Goal: Task Accomplishment & Management: Manage account settings

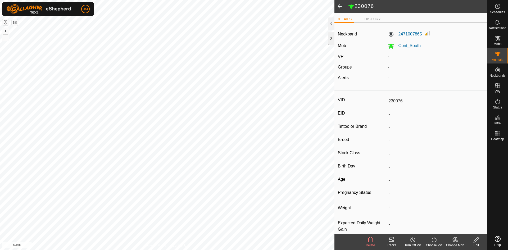
click at [330, 41] on div at bounding box center [331, 38] width 6 height 13
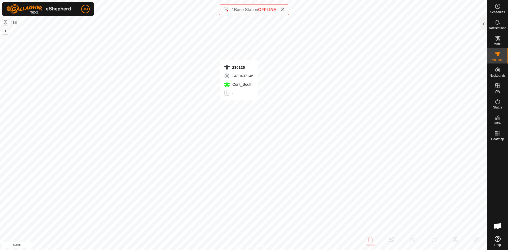
type input "230126"
type input "-"
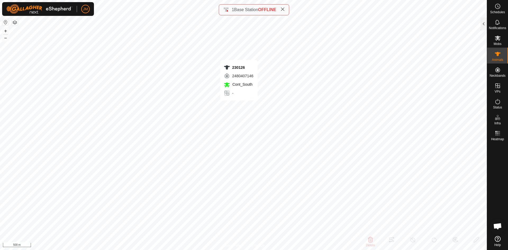
type input "-"
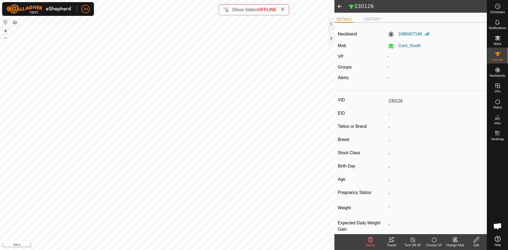
click at [5, 29] on button "+" at bounding box center [5, 31] width 6 height 6
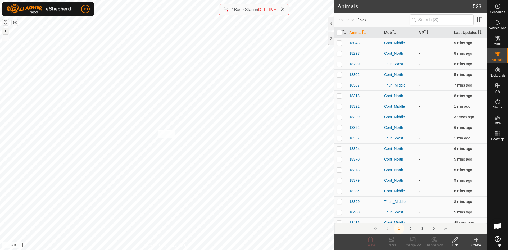
checkbox input "true"
click at [393, 244] on div "Tracks" at bounding box center [391, 245] width 21 height 5
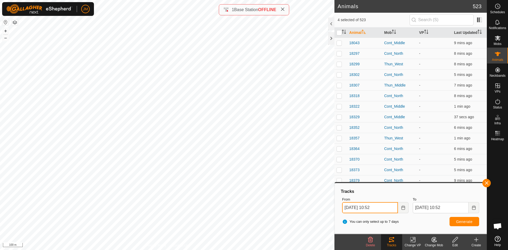
click at [346, 208] on input "15 Sep, 2025 10:52" at bounding box center [370, 207] width 56 height 11
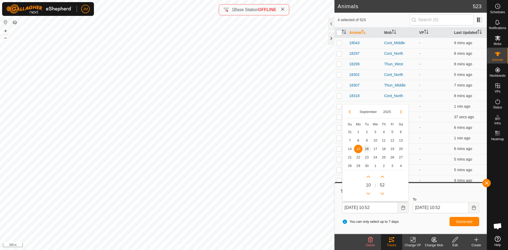
click at [367, 150] on span "16" at bounding box center [367, 149] width 8 height 8
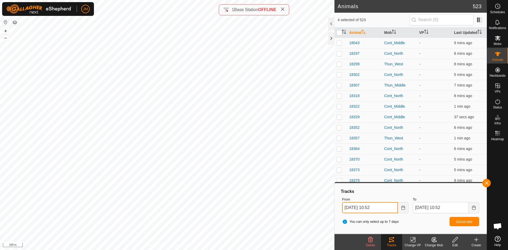
click at [375, 208] on input "16 Sep, 2025 10:52" at bounding box center [370, 207] width 56 height 11
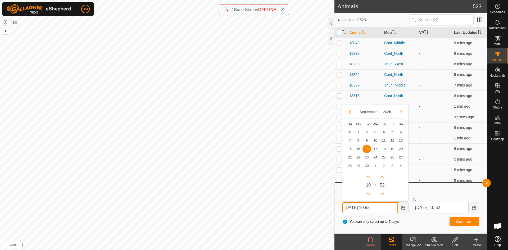
click at [380, 207] on input "16 Sep, 2025 10:52" at bounding box center [370, 207] width 56 height 11
click at [382, 196] on button "Previous Minute" at bounding box center [382, 194] width 8 height 8
click at [383, 196] on span "Previous Minute" at bounding box center [383, 196] width 0 height 0
click at [382, 196] on button "Previous Minute" at bounding box center [382, 194] width 8 height 8
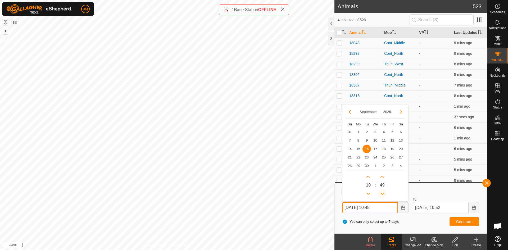
click at [382, 196] on button "Previous Minute" at bounding box center [382, 194] width 8 height 8
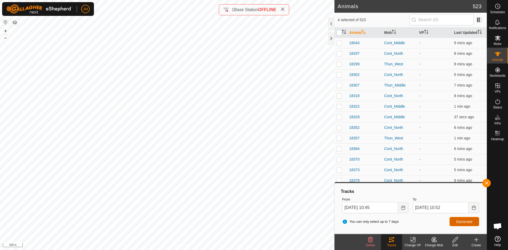
click at [456, 220] on button "Generate" at bounding box center [465, 221] width 30 height 9
click at [380, 207] on input "16 Sep, 2025 10:45" at bounding box center [370, 207] width 56 height 11
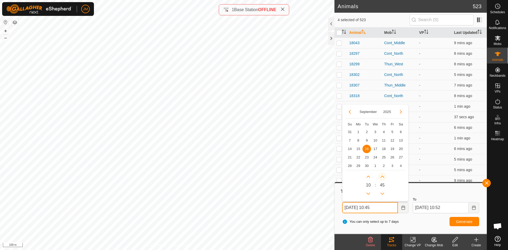
click at [383, 179] on button "Next Minute" at bounding box center [382, 177] width 8 height 8
click at [383, 179] on span "Next Minute" at bounding box center [383, 179] width 0 height 0
click at [383, 179] on button "Next Minute" at bounding box center [382, 177] width 8 height 8
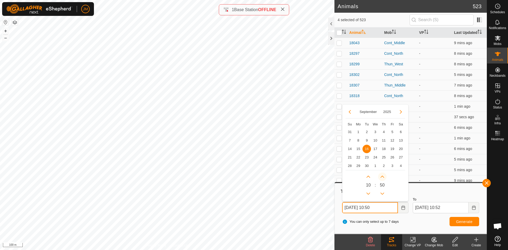
click at [383, 179] on button "Next Minute" at bounding box center [382, 177] width 8 height 8
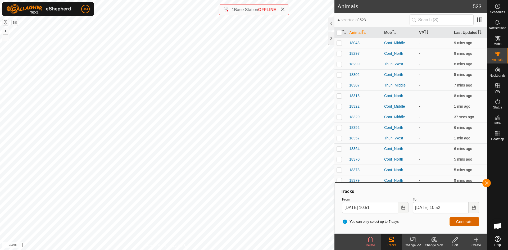
click at [470, 223] on span "Generate" at bounding box center [464, 222] width 16 height 4
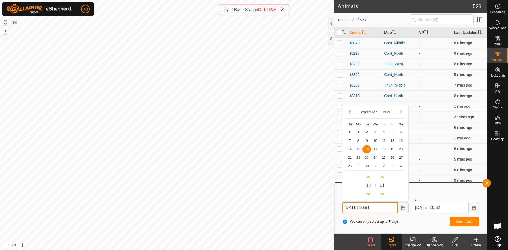
click at [382, 207] on input "16 Sep, 2025 10:51" at bounding box center [370, 207] width 56 height 11
click at [381, 192] on button "Previous Minute" at bounding box center [382, 194] width 8 height 8
click at [382, 194] on span "Previous Minute" at bounding box center [382, 194] width 0 height 0
click at [381, 192] on span "Previous Minute" at bounding box center [381, 192] width 0 height 0
click at [381, 192] on button "Previous Minute" at bounding box center [382, 194] width 8 height 8
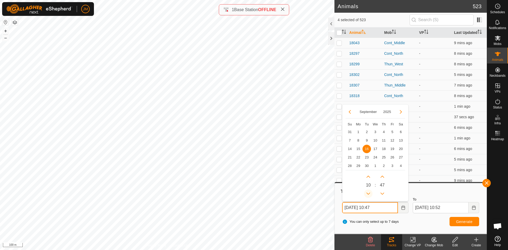
click at [371, 192] on button "Previous Hour" at bounding box center [368, 194] width 8 height 8
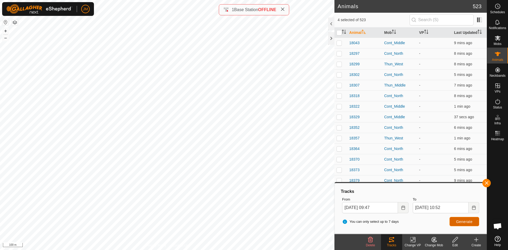
click at [466, 223] on span "Generate" at bounding box center [464, 222] width 16 height 4
click at [374, 208] on input "16 Sep, 2025 09:47" at bounding box center [370, 207] width 56 height 11
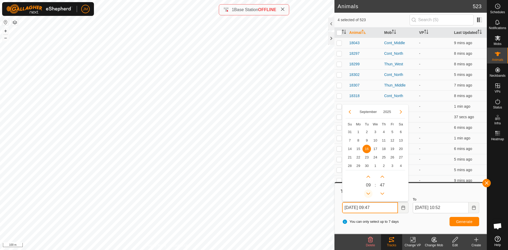
click at [367, 194] on button "Previous Hour" at bounding box center [368, 194] width 8 height 8
type input "16 Sep, 2025 07:47"
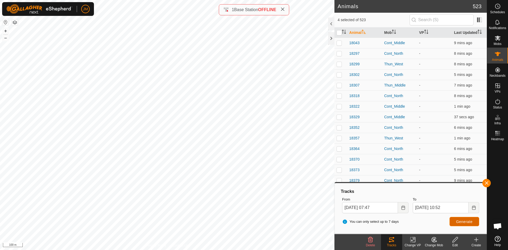
click at [456, 219] on button "Generate" at bounding box center [465, 221] width 30 height 9
click at [328, 39] on div at bounding box center [331, 38] width 6 height 13
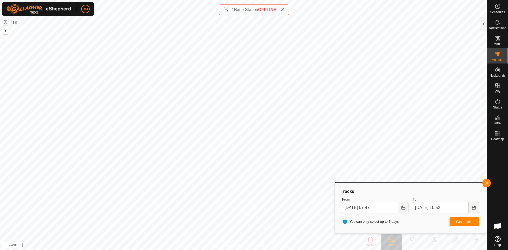
click at [283, 8] on icon at bounding box center [283, 9] width 4 height 4
click at [7, 38] on button "–" at bounding box center [5, 38] width 6 height 6
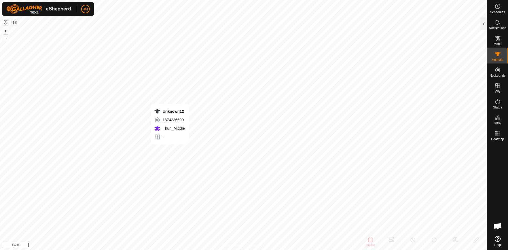
type input "Unknown12"
type input "-"
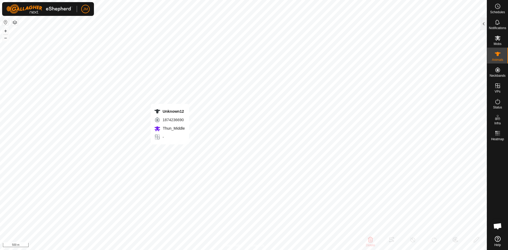
type input "0 kg"
type input "-"
click at [485, 24] on div at bounding box center [484, 23] width 6 height 13
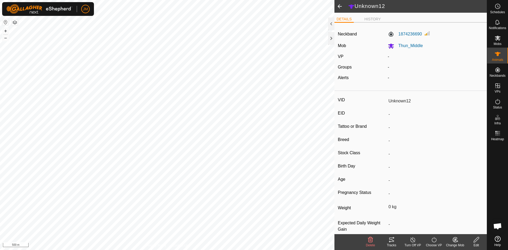
click at [392, 242] on icon at bounding box center [392, 240] width 6 height 6
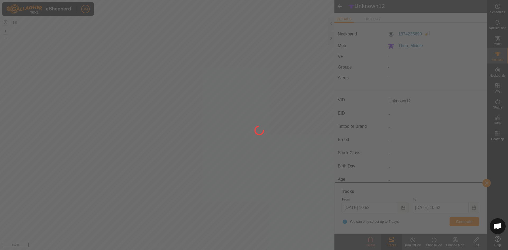
click at [462, 222] on div at bounding box center [254, 125] width 508 height 250
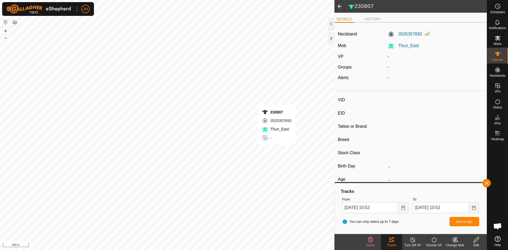
type input "230807"
type input "-"
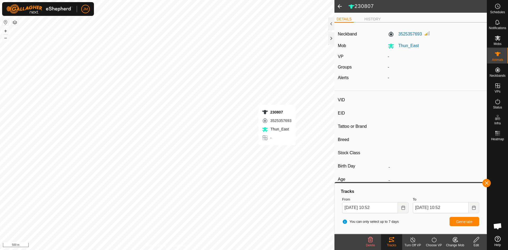
type input "0 kg"
type input "-"
click at [457, 219] on button "Generate" at bounding box center [465, 221] width 30 height 9
type input "230809"
type input "-"
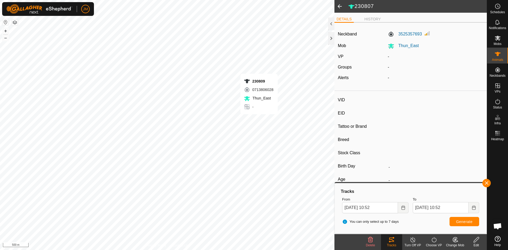
type input "-"
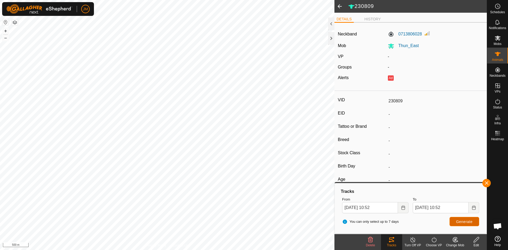
click at [461, 221] on span "Generate" at bounding box center [464, 222] width 16 height 4
type input "230727"
type input "-"
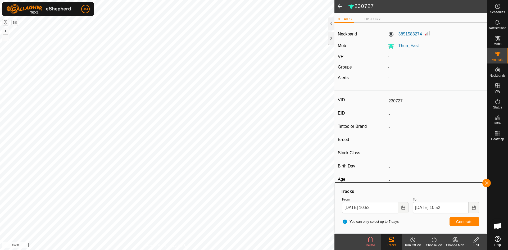
type input "-"
click at [459, 219] on button "Generate" at bounding box center [465, 221] width 30 height 9
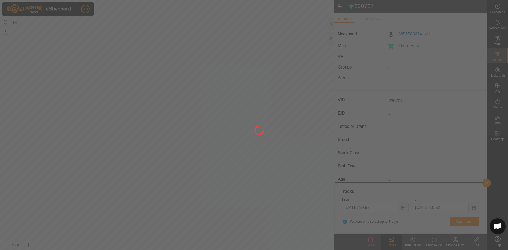
drag, startPoint x: 154, startPoint y: 97, endPoint x: 170, endPoint y: 96, distance: 16.2
click at [170, 96] on div at bounding box center [254, 125] width 508 height 250
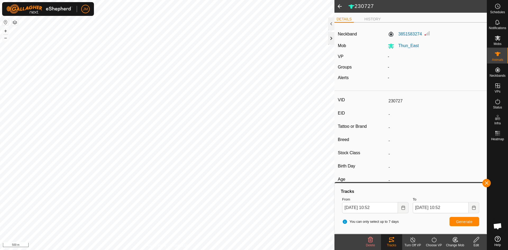
click at [330, 38] on div at bounding box center [331, 38] width 6 height 13
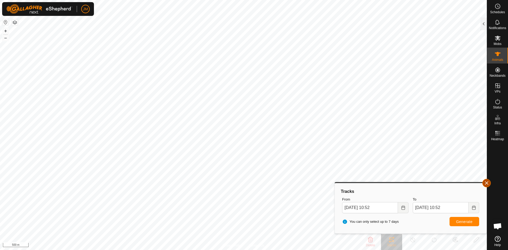
click at [485, 180] on button "button" at bounding box center [487, 183] width 8 height 8
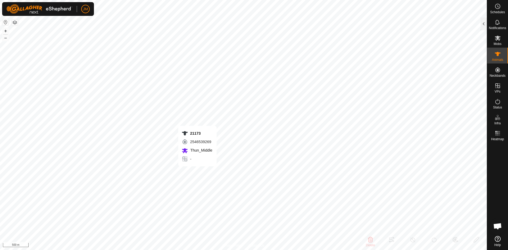
type input "21173"
type input "-"
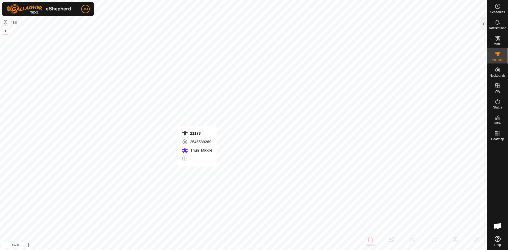
type input "-"
click at [485, 25] on div at bounding box center [484, 23] width 6 height 13
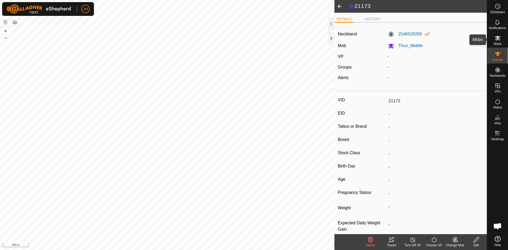
click at [501, 43] on span "Mobs" at bounding box center [498, 43] width 8 height 3
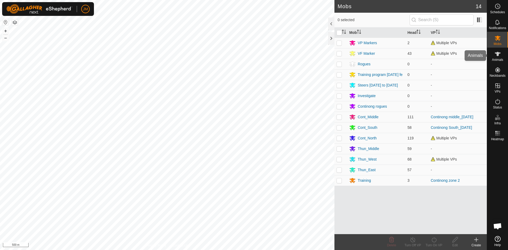
click at [499, 54] on icon at bounding box center [498, 54] width 6 height 4
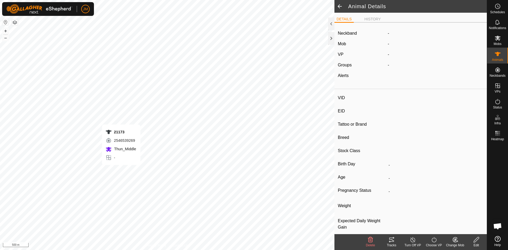
type input "21173"
type input "-"
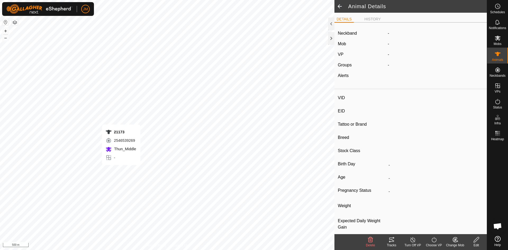
type input "-"
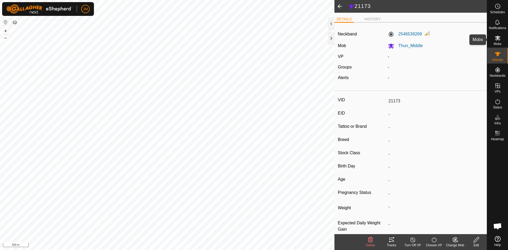
click at [498, 38] on icon at bounding box center [498, 38] width 6 height 5
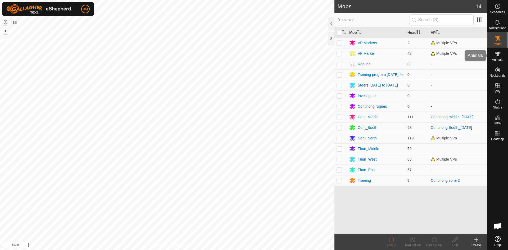
click at [499, 49] on div "Animals" at bounding box center [497, 56] width 21 height 16
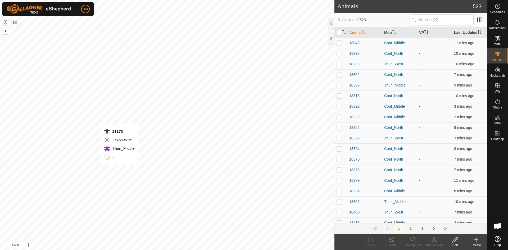
checkbox input "true"
click at [344, 33] on icon "Activate to sort" at bounding box center [344, 32] width 4 height 4
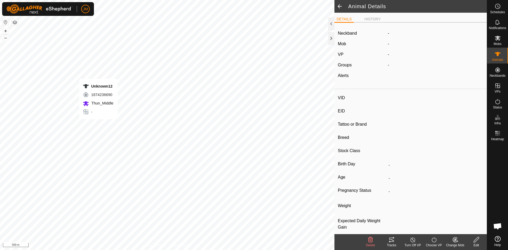
type input "Unknown12"
type input "-"
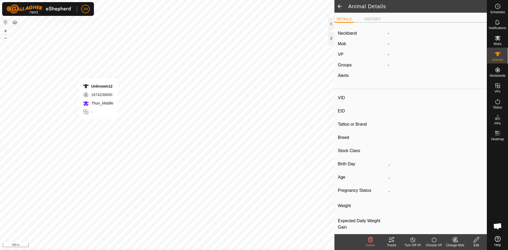
type input "0 kg"
type input "-"
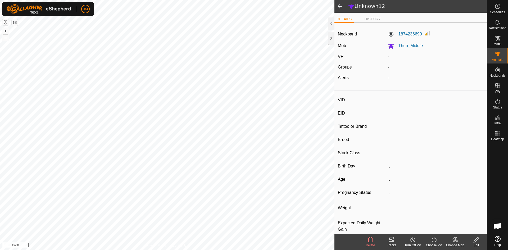
type input "220426"
type input "-"
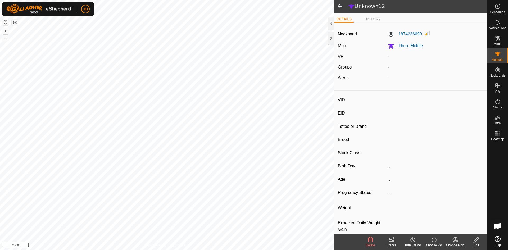
type input "-"
type input "220456"
type input "-"
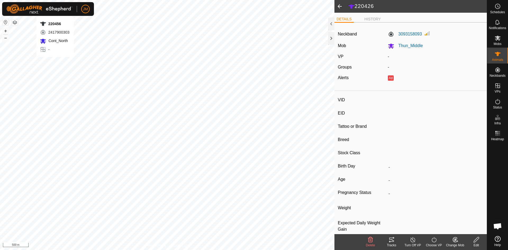
type input "-"
click at [395, 241] on tracks-svg-icon at bounding box center [391, 240] width 21 height 6
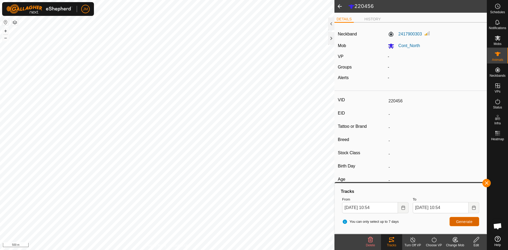
click at [463, 222] on span "Generate" at bounding box center [464, 222] width 16 height 4
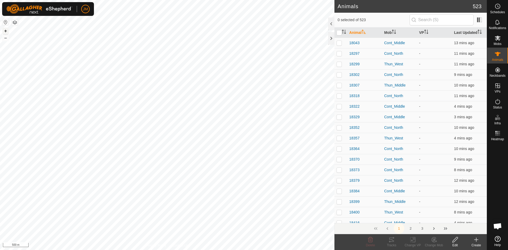
click at [7, 32] on button "+" at bounding box center [5, 31] width 6 height 6
click at [6, 29] on button "+" at bounding box center [5, 31] width 6 height 6
click at [6, 37] on button "–" at bounding box center [5, 38] width 6 height 6
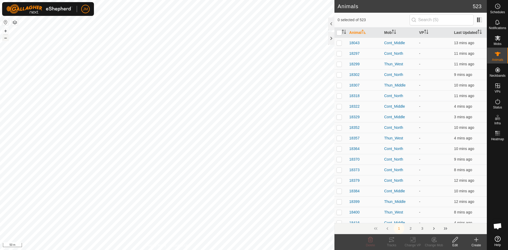
click at [6, 37] on button "–" at bounding box center [5, 38] width 6 height 6
click at [7, 37] on button "–" at bounding box center [5, 38] width 6 height 6
click at [393, 243] on div "Tracks" at bounding box center [391, 245] width 21 height 5
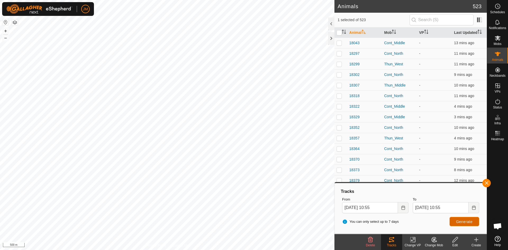
click at [465, 224] on button "Generate" at bounding box center [465, 221] width 30 height 9
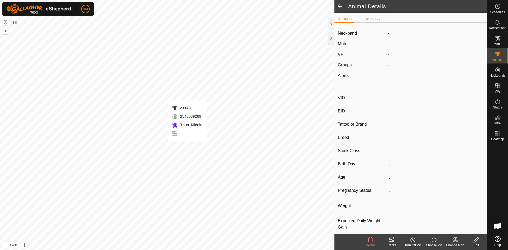
type input "21173"
type input "-"
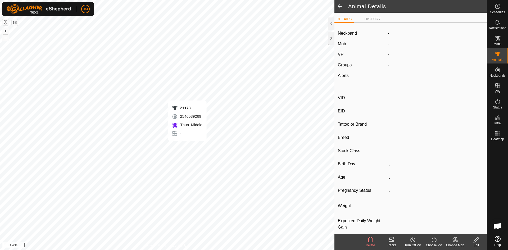
type input "-"
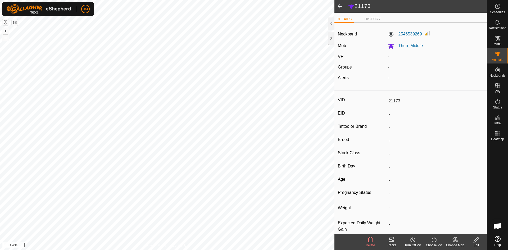
click at [394, 242] on icon at bounding box center [391, 240] width 5 height 4
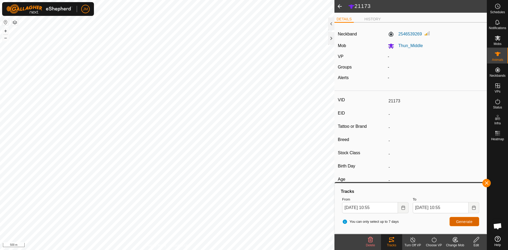
click at [460, 222] on span "Generate" at bounding box center [464, 222] width 16 height 4
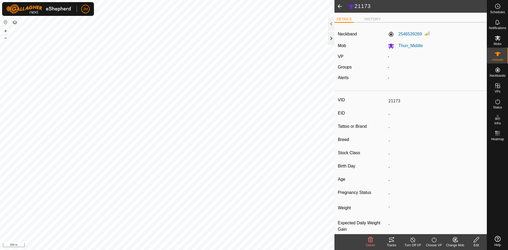
click at [331, 35] on div at bounding box center [331, 38] width 6 height 13
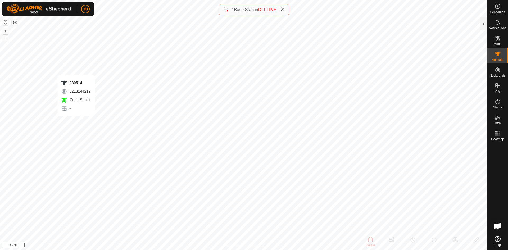
type input "230514"
type input "-"
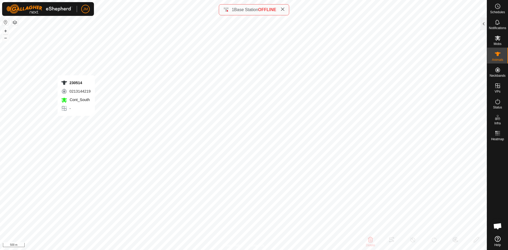
type input "-"
click at [283, 9] on icon at bounding box center [283, 9] width 4 height 4
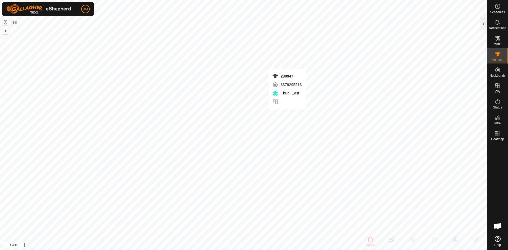
type input "230947"
type input "-"
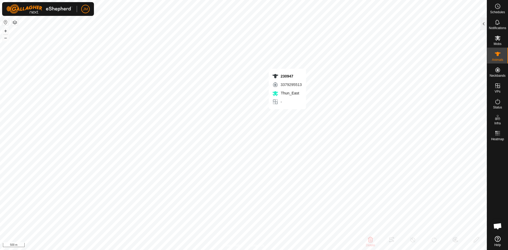
type input "-"
type input "Unknown4"
type input "-"
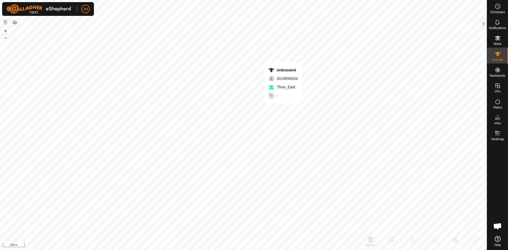
type input "-"
type input "0 kg"
type input "-"
type input "240223"
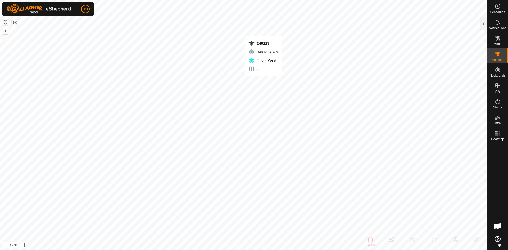
type input "-"
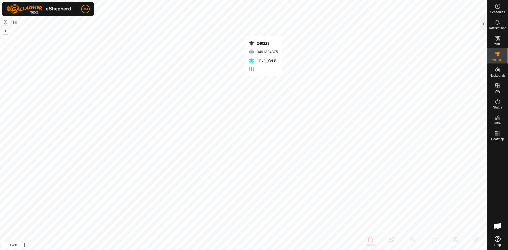
type input "-"
type input "240187"
type input "-"
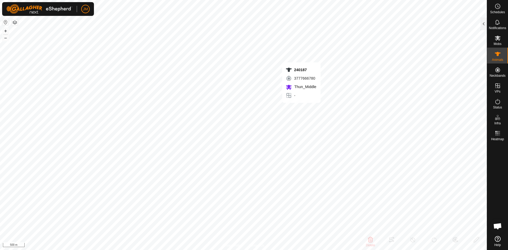
type input "-"
type input "230947"
type input "-"
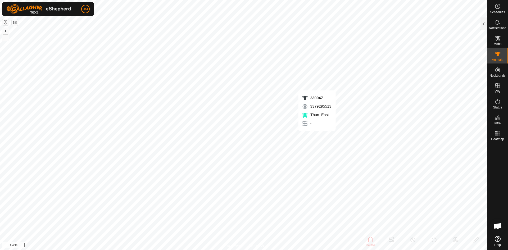
type input "-"
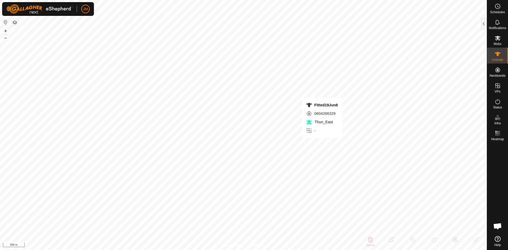
type input "Fitted19Jun8"
type input "-"
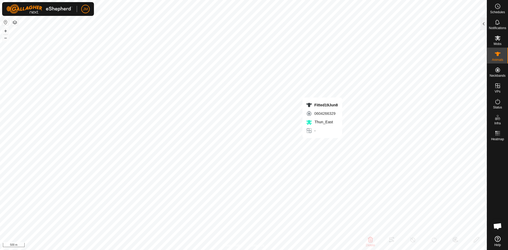
type input "-"
type input "Unknown50"
type input "-"
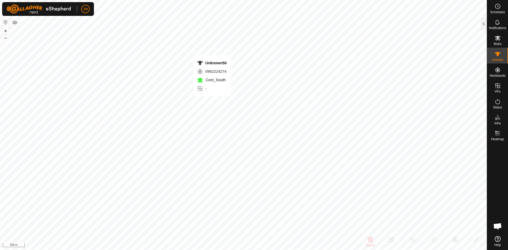
type input "-"
type input "0 kg"
type input "-"
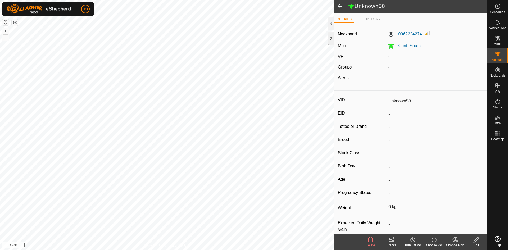
click at [331, 38] on div at bounding box center [331, 38] width 6 height 13
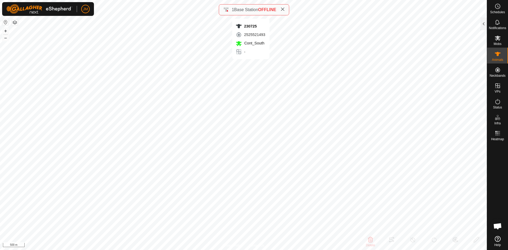
type input "230725"
type input "-"
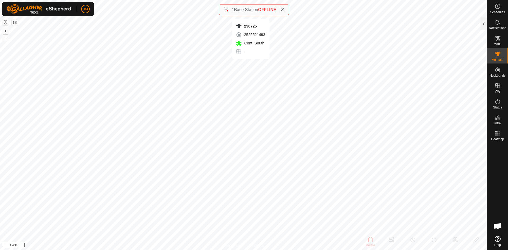
type input "0 kg"
type input "-"
type input "Unknown12"
type input "-"
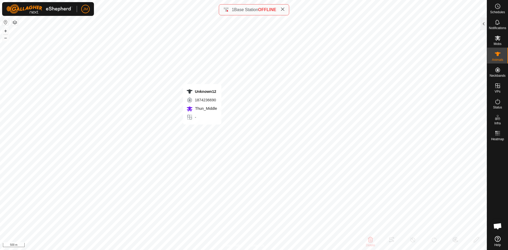
type input "-"
type input "0 kg"
type input "-"
type input "21173"
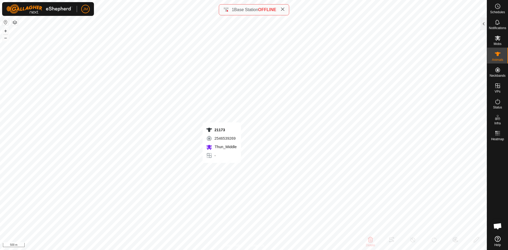
type input "-"
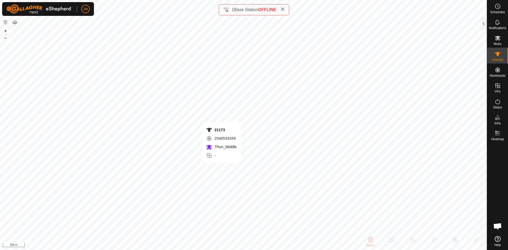
type input "-"
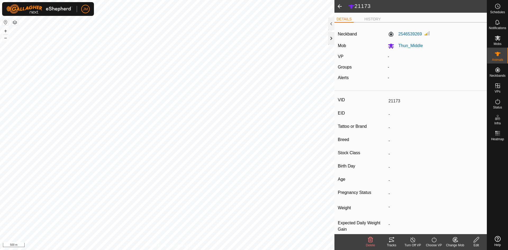
click at [332, 40] on div at bounding box center [331, 38] width 6 height 13
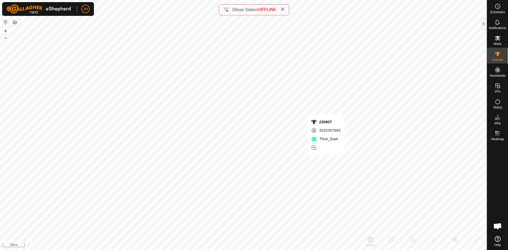
type input "230807"
type input "-"
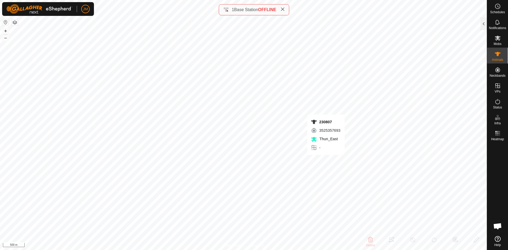
type input "0 kg"
type input "-"
click at [485, 22] on div at bounding box center [484, 23] width 6 height 13
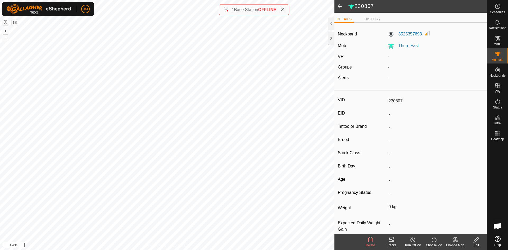
click at [393, 240] on icon at bounding box center [391, 240] width 5 height 4
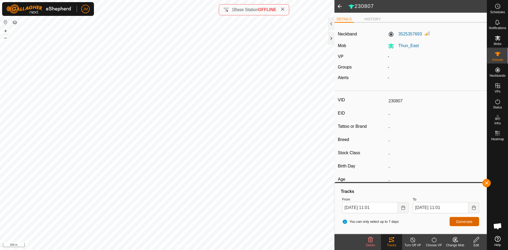
click at [461, 221] on span "Generate" at bounding box center [464, 222] width 16 height 4
type input "230809"
type input "-"
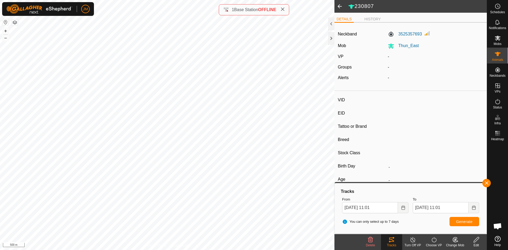
type input "-"
click at [462, 225] on button "Generate" at bounding box center [465, 221] width 30 height 9
type input "230734"
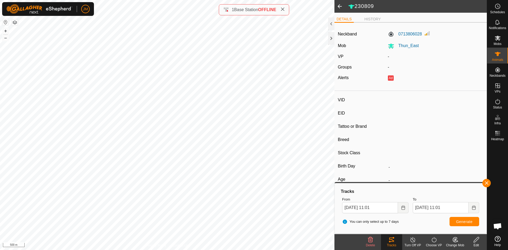
type input "-"
type input "0 kg"
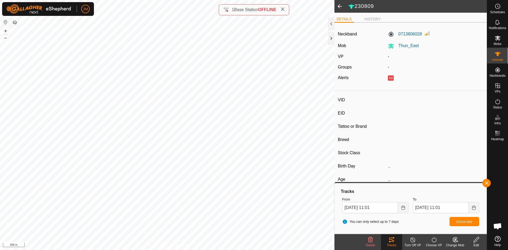
type input "-"
click at [455, 224] on button "Generate" at bounding box center [465, 221] width 30 height 9
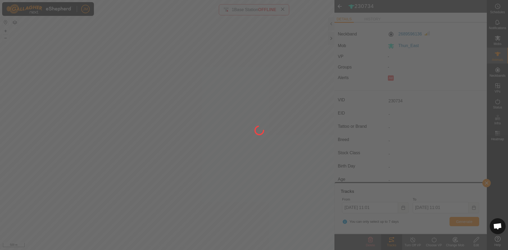
click at [332, 40] on div at bounding box center [254, 125] width 508 height 250
click at [331, 38] on div at bounding box center [254, 125] width 508 height 250
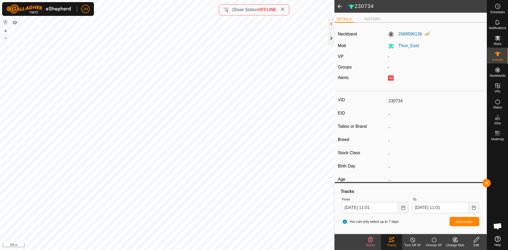
click at [330, 37] on div at bounding box center [331, 38] width 6 height 13
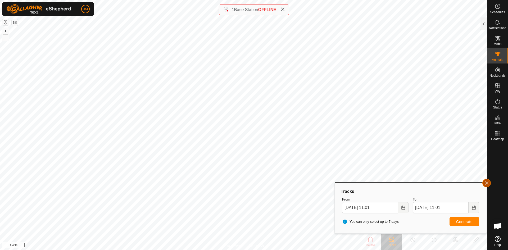
click at [486, 184] on button "button" at bounding box center [487, 183] width 8 height 8
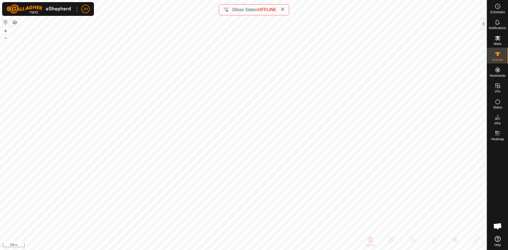
click at [283, 11] on icon at bounding box center [283, 9] width 4 height 4
type input "220426"
type input "-"
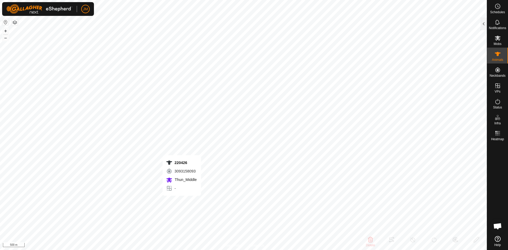
type input "-"
click at [6, 30] on button "+" at bounding box center [5, 31] width 6 height 6
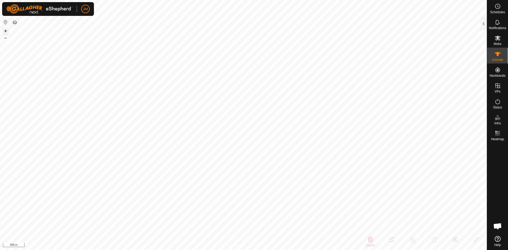
click at [6, 30] on button "+" at bounding box center [5, 31] width 6 height 6
click at [483, 27] on div at bounding box center [484, 23] width 6 height 13
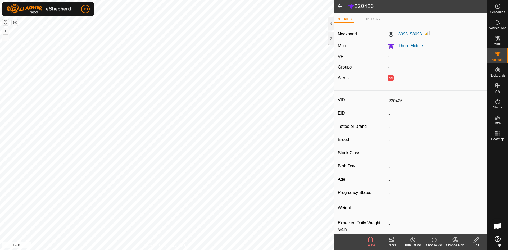
click at [390, 241] on icon at bounding box center [390, 242] width 2 height 2
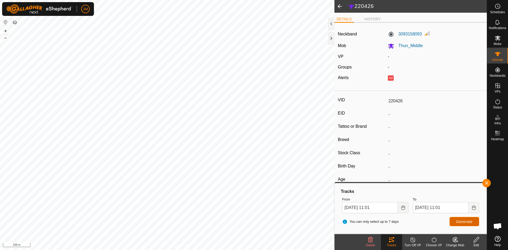
click at [458, 221] on span "Generate" at bounding box center [464, 222] width 16 height 4
click at [6, 37] on button "–" at bounding box center [5, 38] width 6 height 6
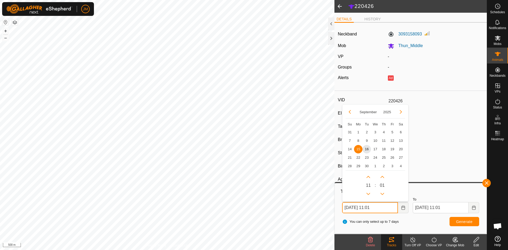
click at [344, 206] on input "15 Sep, 2025 11:01" at bounding box center [370, 207] width 56 height 11
click at [351, 142] on span "7" at bounding box center [350, 140] width 8 height 8
type input "07 Sep, 2025 11:01"
type input "14 Sep, 2025 11:01"
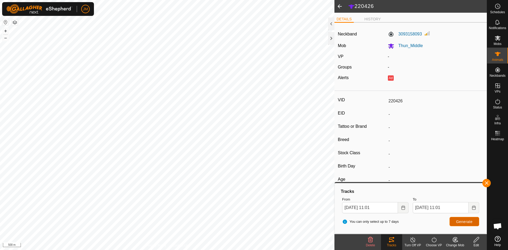
click at [475, 222] on button "Generate" at bounding box center [465, 221] width 30 height 9
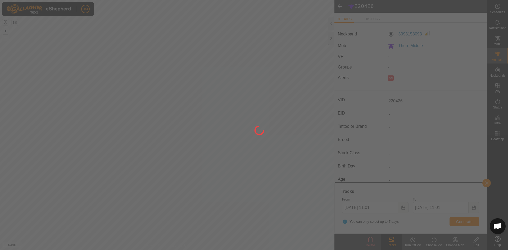
drag, startPoint x: 288, startPoint y: 64, endPoint x: 262, endPoint y: 82, distance: 31.1
click at [262, 82] on div at bounding box center [254, 125] width 508 height 250
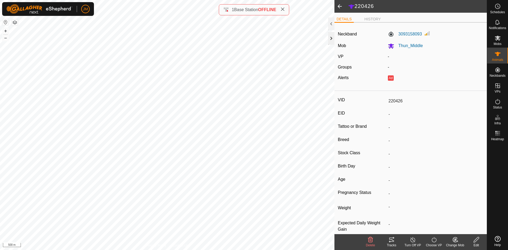
click at [333, 38] on div at bounding box center [331, 38] width 6 height 13
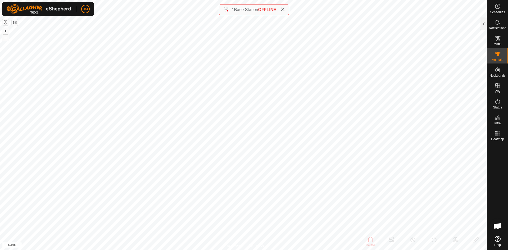
type input "Unknown12"
type input "-"
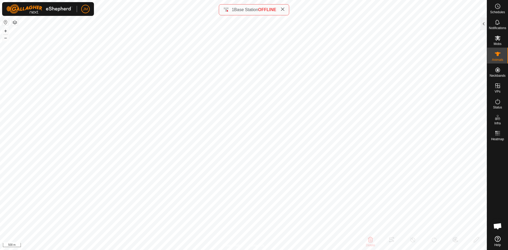
type input "0 kg"
type input "-"
type input "21173"
type input "-"
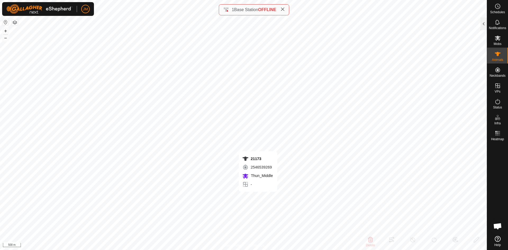
type input "-"
click at [4, 30] on button "+" at bounding box center [5, 31] width 6 height 6
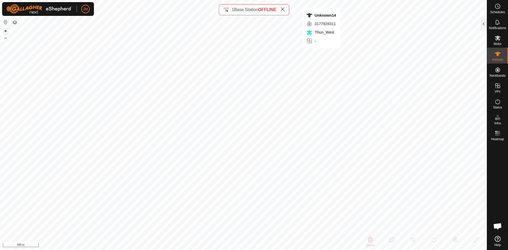
type input "Unknown14"
type input "-"
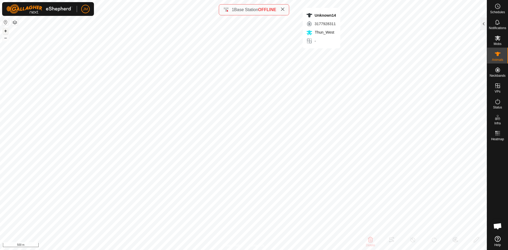
type input "0 kg"
type input "-"
type input "21173"
type input "-"
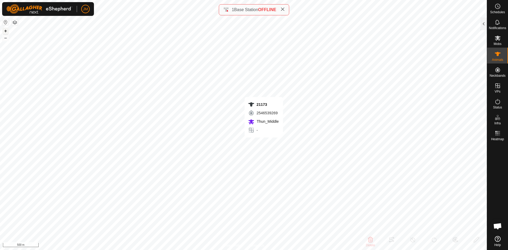
type input "-"
type input "Unknown12"
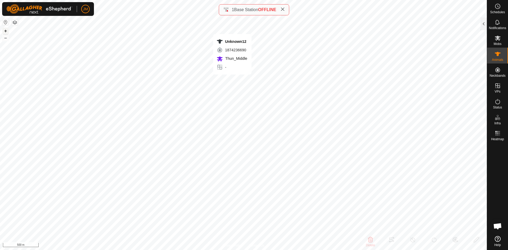
type input "-"
type input "0 kg"
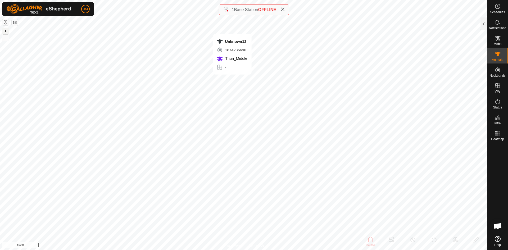
type input "-"
type input "21173"
type input "-"
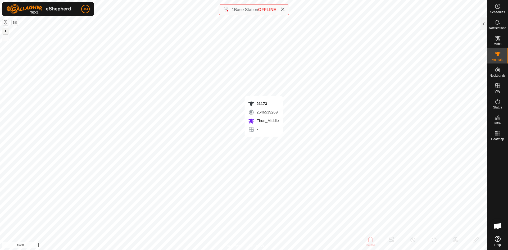
type input "-"
click at [5, 39] on button "–" at bounding box center [5, 38] width 6 height 6
type input "Fitted19Jun183"
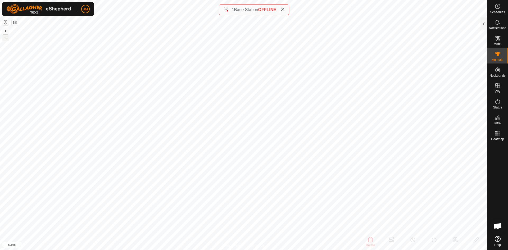
type input "-"
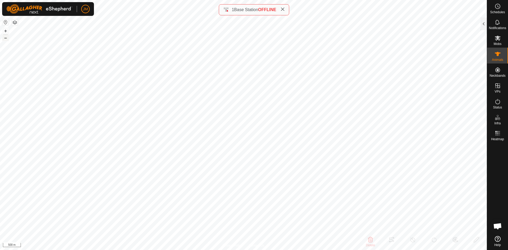
type input "-"
type input "Fitted19Jun183"
type input "-"
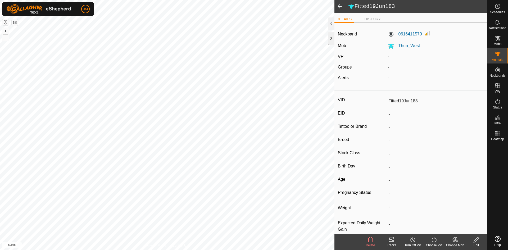
click at [333, 38] on div at bounding box center [331, 38] width 6 height 13
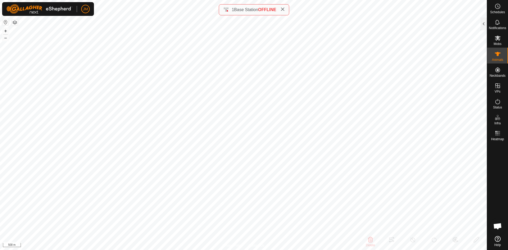
click at [282, 10] on icon at bounding box center [283, 9] width 4 height 4
click at [7, 34] on button "+" at bounding box center [5, 31] width 6 height 6
click at [6, 39] on button "–" at bounding box center [5, 38] width 6 height 6
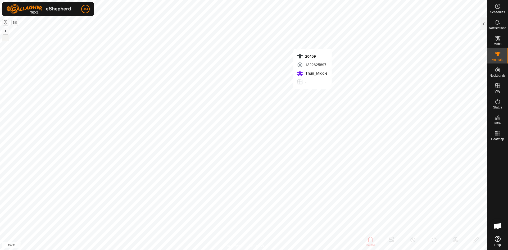
type input "20459"
type input "-"
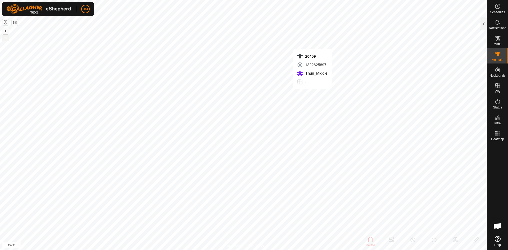
type input "-"
type input "240803"
type input "-"
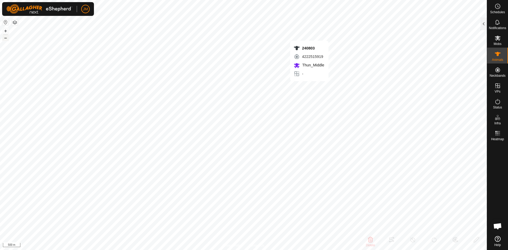
type input "-"
type input "20255"
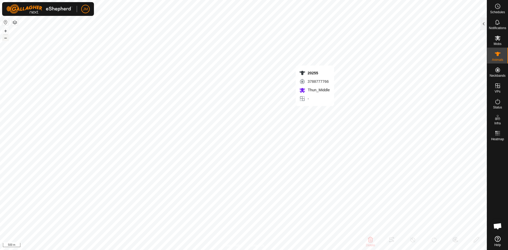
type input "-"
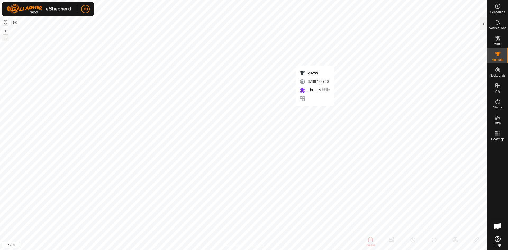
type input "-"
type input "Unknown7"
type input "-"
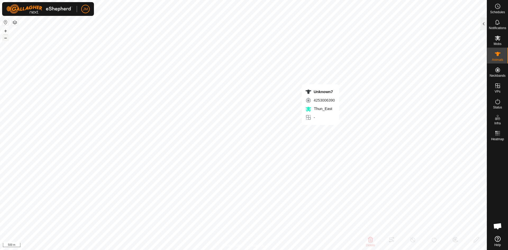
type input "-"
type input "0 kg"
type input "-"
type input "230129"
type input "-"
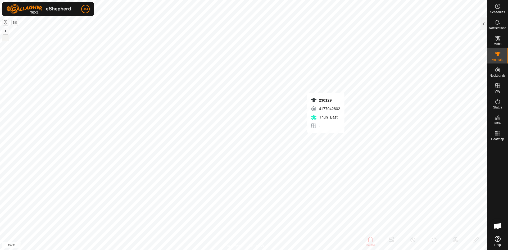
type input "-"
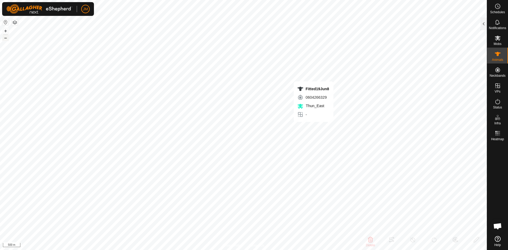
type input "Fitted19Jun8"
type input "-"
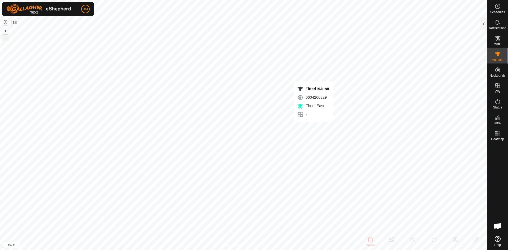
type input "-"
type input "Unknown12"
type input "-"
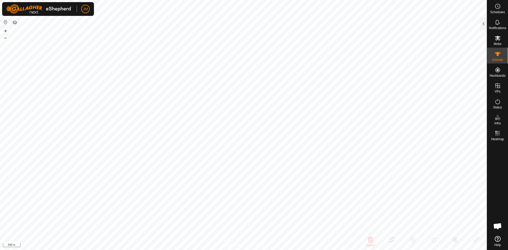
type input "-"
type input "0 kg"
type input "-"
click at [483, 27] on div at bounding box center [484, 23] width 6 height 13
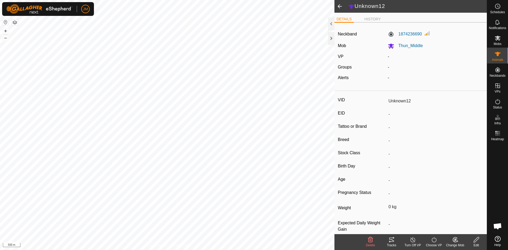
click at [394, 242] on icon at bounding box center [392, 240] width 6 height 6
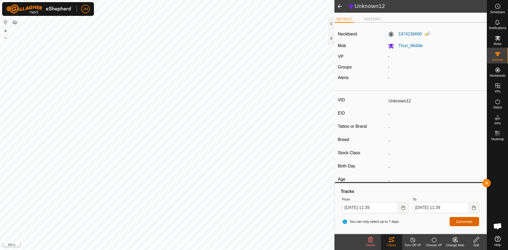
click at [462, 220] on span "Generate" at bounding box center [464, 222] width 16 height 4
click at [346, 205] on input "[DATE] 11:39" at bounding box center [370, 207] width 56 height 11
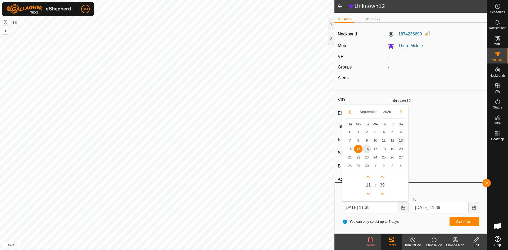
click at [403, 141] on span "13" at bounding box center [401, 140] width 8 height 8
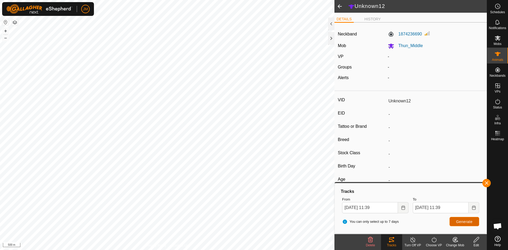
click at [458, 222] on span "Generate" at bounding box center [464, 222] width 16 height 4
click at [346, 210] on input "[DATE] 11:39" at bounding box center [370, 207] width 56 height 11
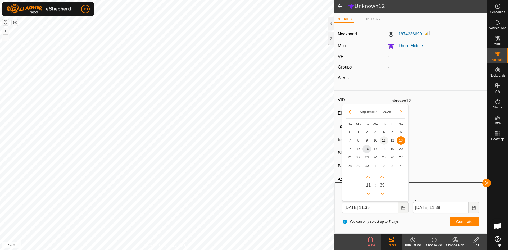
click at [384, 140] on span "11" at bounding box center [384, 140] width 8 height 8
type input "[DATE] 11:39"
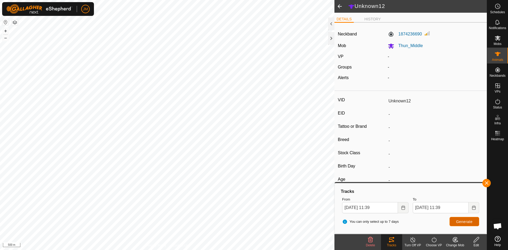
click at [468, 226] on button "Generate" at bounding box center [465, 221] width 30 height 9
click at [332, 42] on div at bounding box center [331, 38] width 6 height 13
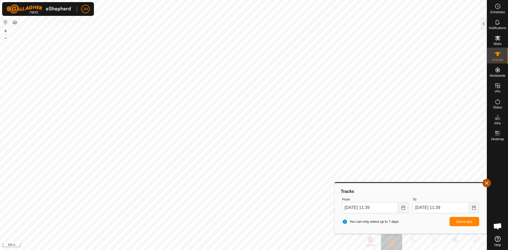
click at [488, 186] on button "button" at bounding box center [487, 183] width 8 height 8
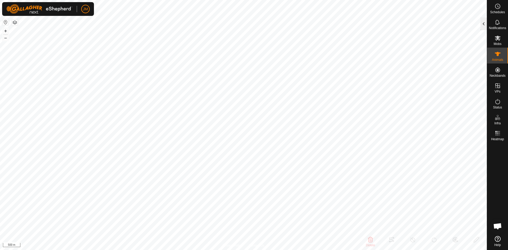
click at [484, 27] on div at bounding box center [484, 23] width 6 height 13
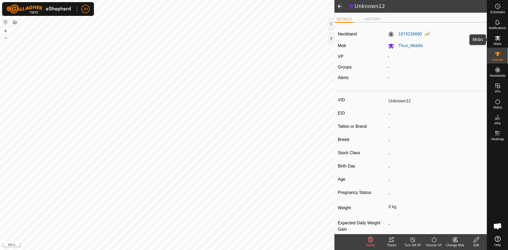
click at [495, 43] on span "Mobs" at bounding box center [498, 43] width 8 height 3
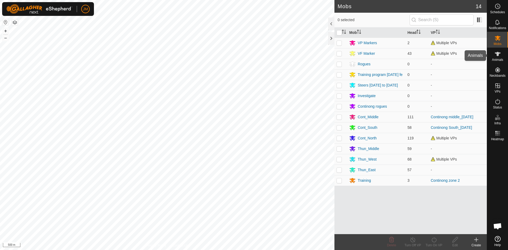
click at [496, 53] on icon at bounding box center [498, 54] width 6 height 4
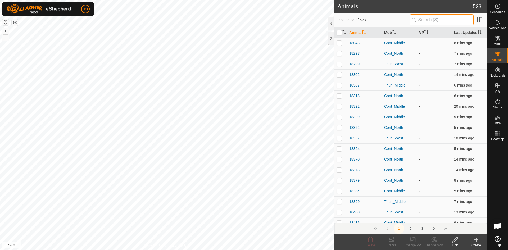
click at [429, 17] on input "text" at bounding box center [442, 19] width 64 height 11
paste input "Continong north_[DATE]"
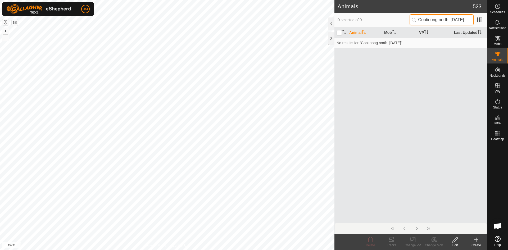
type input "Continong north_[DATE]"
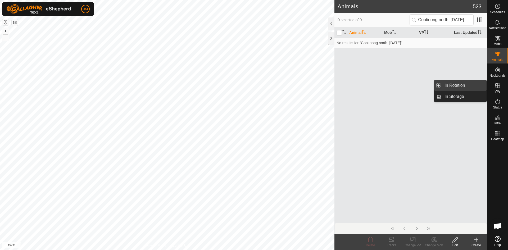
click at [470, 86] on link "In Rotation" at bounding box center [463, 85] width 45 height 11
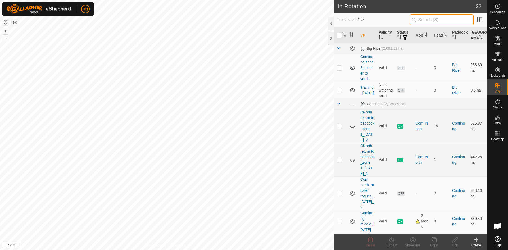
click at [431, 22] on input "text" at bounding box center [442, 19] width 64 height 11
paste input "Continong north_[DATE]"
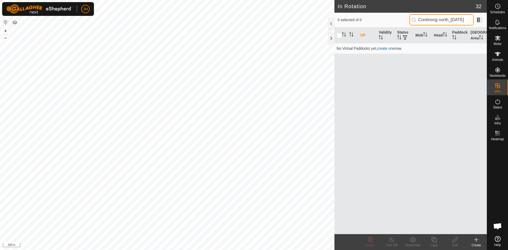
scroll to position [0, 2]
type input "Continong north_[DATE]"
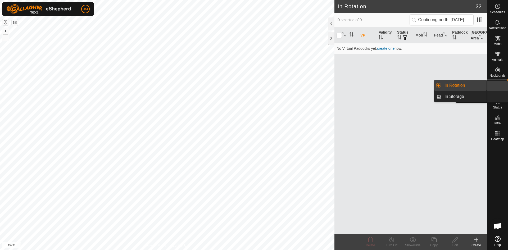
scroll to position [0, 0]
click at [463, 97] on link "In Storage" at bounding box center [463, 96] width 45 height 11
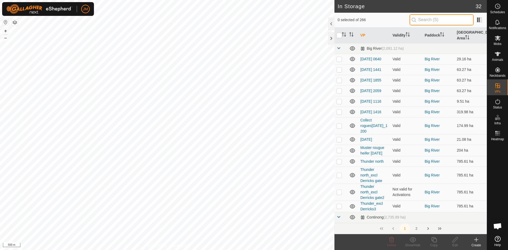
click at [441, 23] on input "text" at bounding box center [442, 19] width 64 height 11
paste input "Continong north_[DATE]"
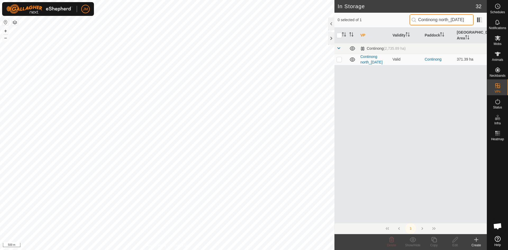
scroll to position [0, 2]
type input "Continong north_[DATE]"
click at [339, 61] on p-checkbox at bounding box center [339, 59] width 5 height 4
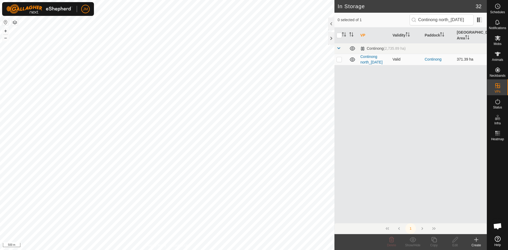
click at [339, 61] on p-checkbox at bounding box center [339, 59] width 5 height 4
checkbox input "true"
click at [367, 62] on link "Continong north_[DATE]" at bounding box center [371, 60] width 22 height 10
